Goal: Check status: Check status

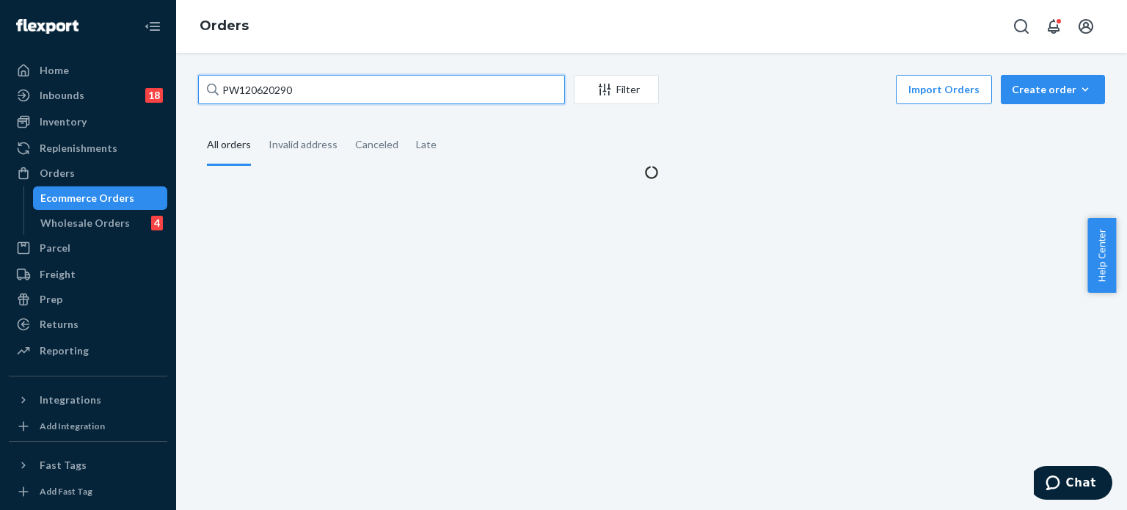
click at [264, 89] on input "PW120620290" at bounding box center [381, 89] width 367 height 29
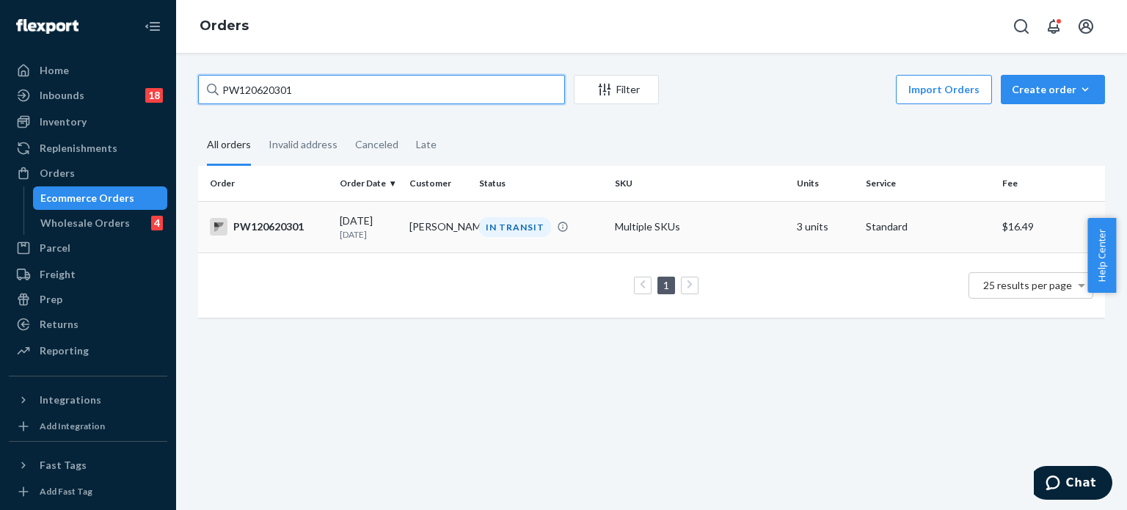
type input "PW120620301"
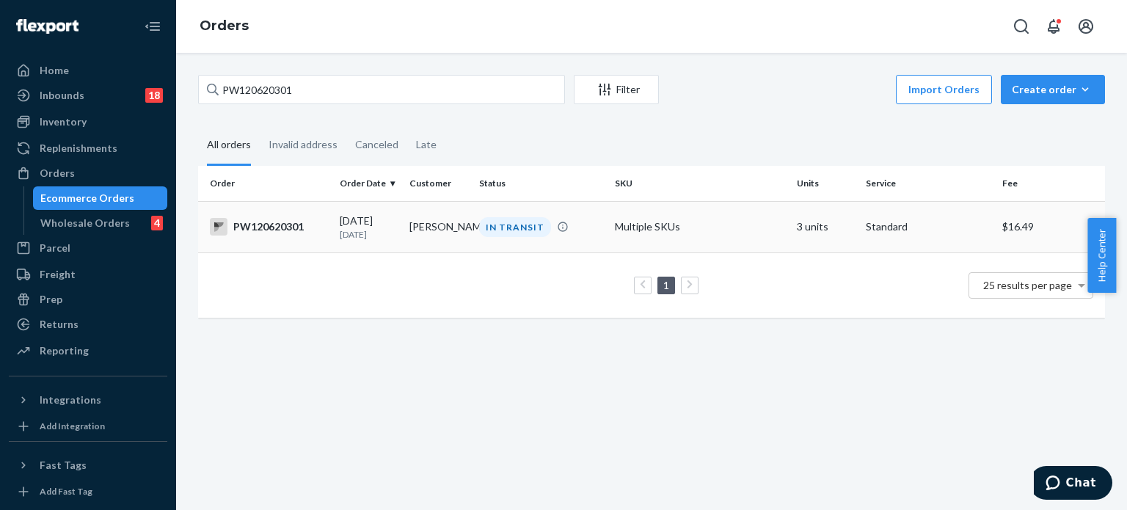
click at [290, 220] on div "PW120620301" at bounding box center [269, 227] width 118 height 18
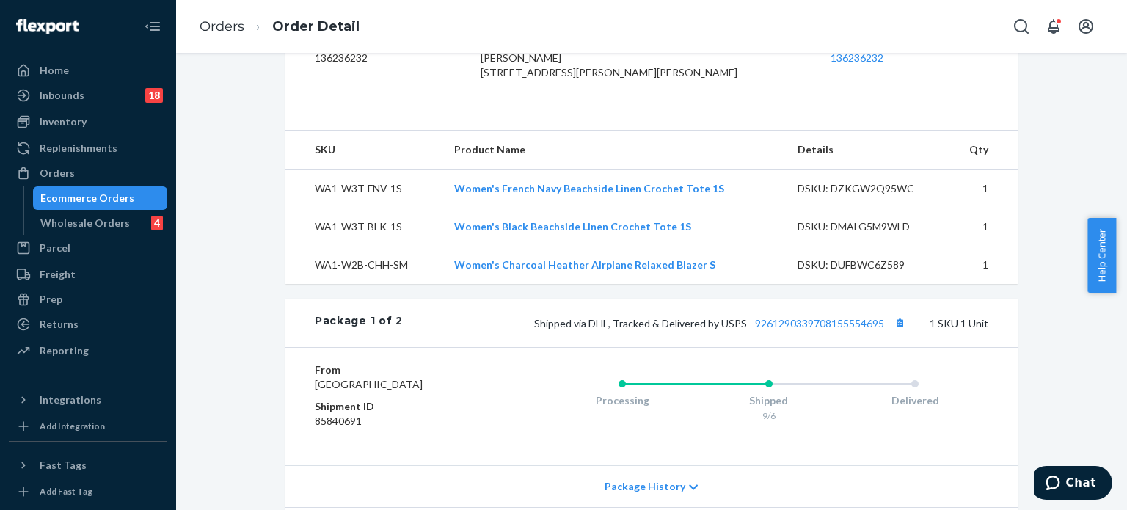
scroll to position [661, 0]
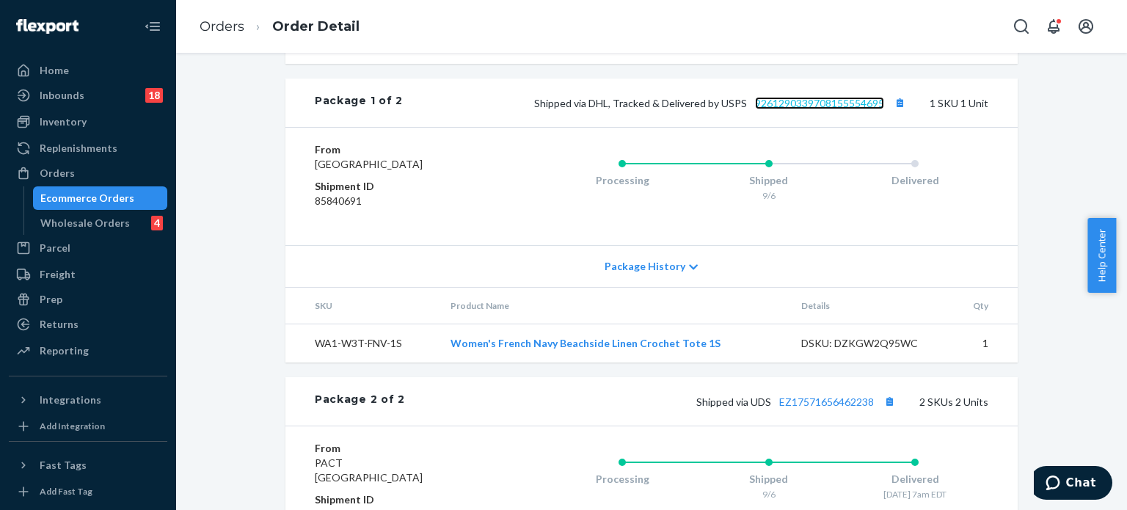
click at [830, 109] on link "9261290339708155554695" at bounding box center [819, 103] width 129 height 12
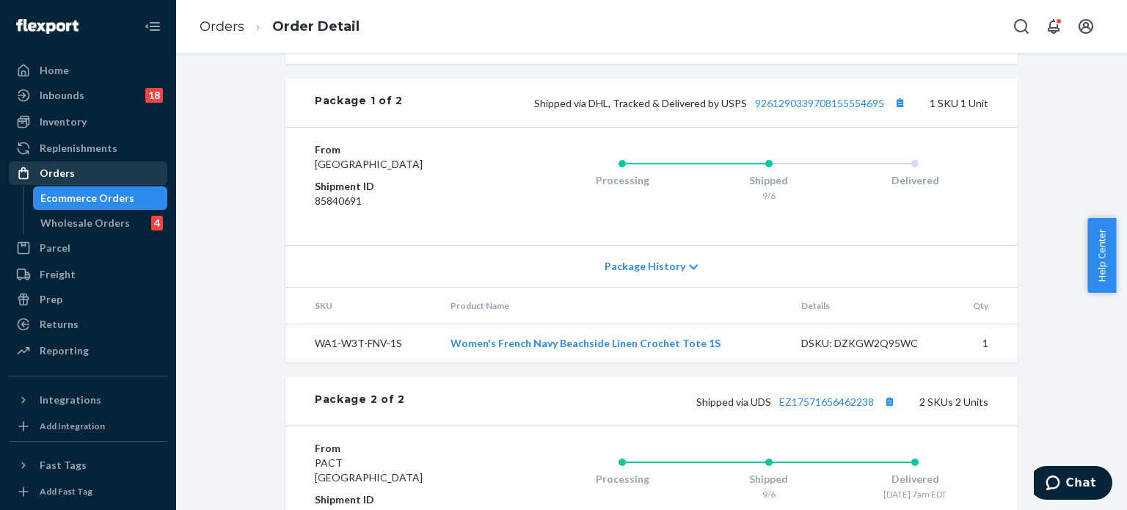
click at [70, 174] on div "Orders" at bounding box center [57, 173] width 35 height 15
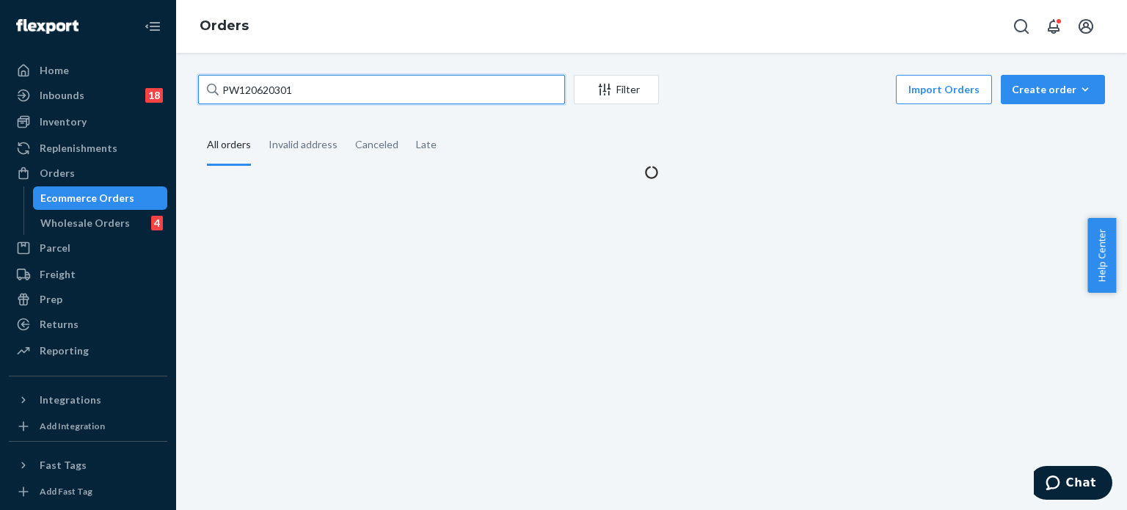
click at [262, 87] on input "PW120620301" at bounding box center [381, 89] width 367 height 29
paste input "PW120660289"
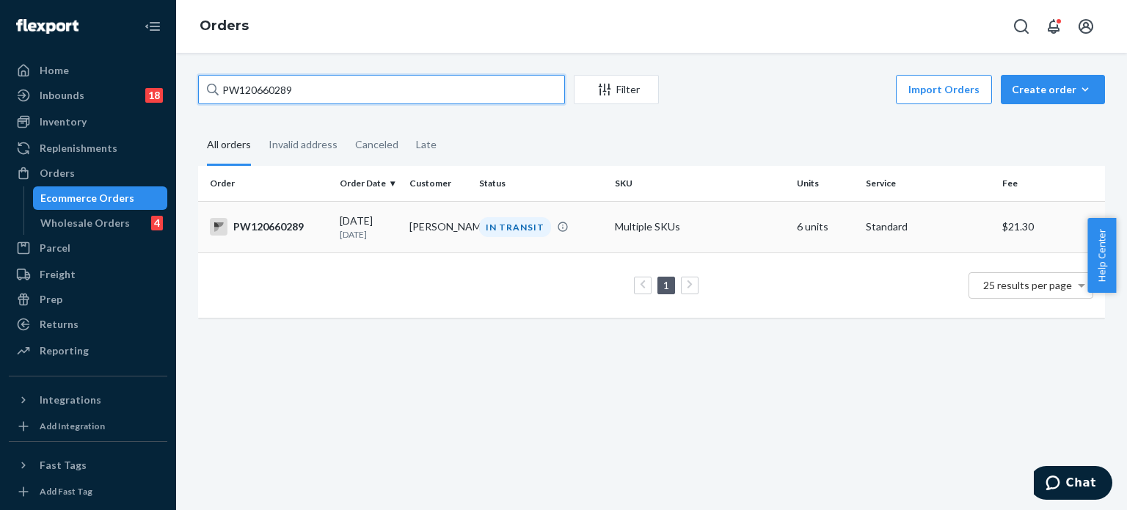
type input "PW120660289"
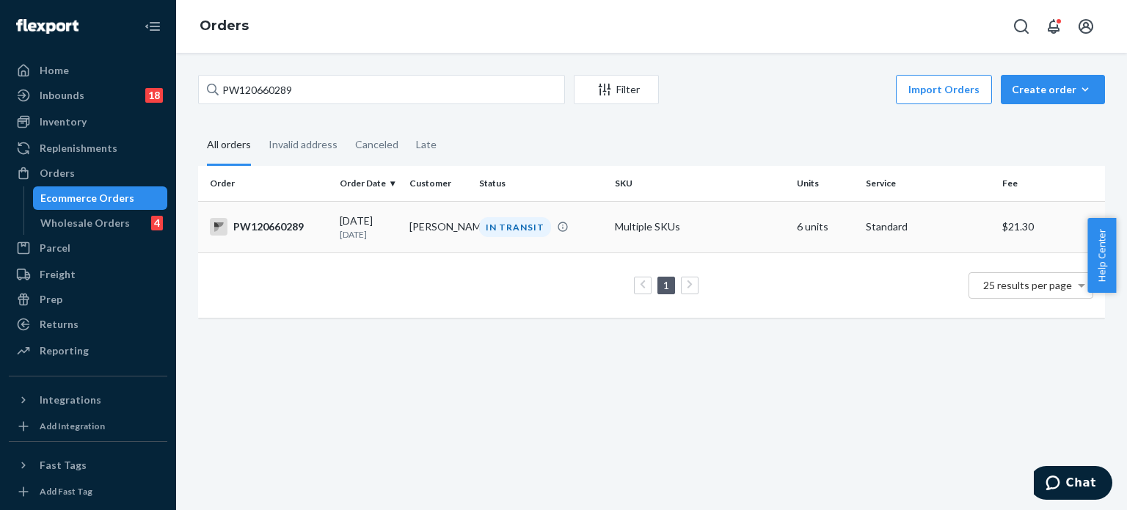
click at [279, 225] on div "PW120660289" at bounding box center [269, 227] width 118 height 18
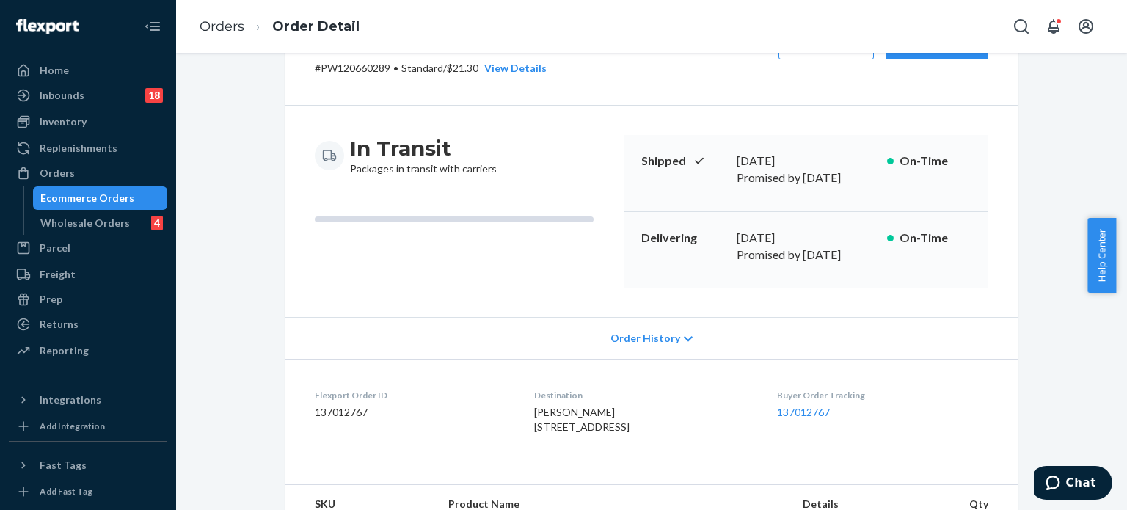
scroll to position [73, 0]
click at [356, 68] on p "# PW120660289 • Standard / $21.30 View Details" at bounding box center [431, 69] width 232 height 15
click at [355, 68] on p "# PW120660289 • Standard / $21.30 View Details" at bounding box center [431, 69] width 232 height 15
copy p "PW120660289"
